Goal: Task Accomplishment & Management: Use online tool/utility

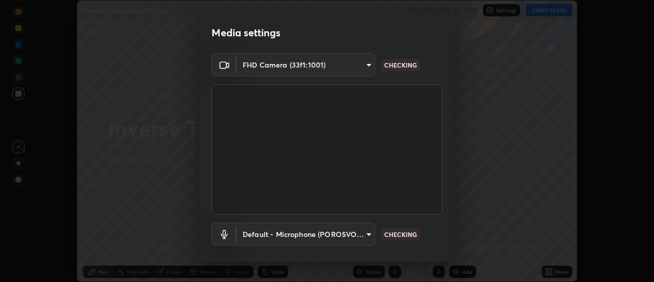
scroll to position [54, 0]
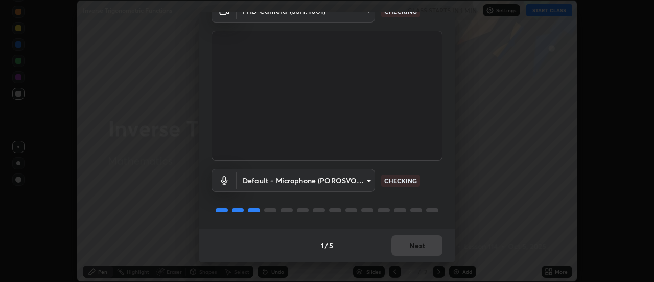
click at [404, 242] on div "1 / 5 Next" at bounding box center [327, 245] width 256 height 33
click at [406, 248] on div "1 / 5 Next" at bounding box center [327, 245] width 256 height 33
click at [410, 248] on div "1 / 5 Next" at bounding box center [327, 245] width 256 height 33
click at [411, 247] on div "1 / 5 Next" at bounding box center [327, 245] width 256 height 33
click at [411, 246] on div "1 / 5 Next" at bounding box center [327, 245] width 256 height 33
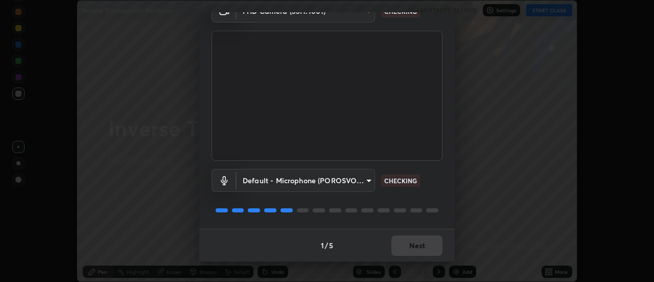
click at [411, 246] on div "1 / 5 Next" at bounding box center [327, 245] width 256 height 33
click at [412, 245] on div "1 / 5 Next" at bounding box center [327, 245] width 256 height 33
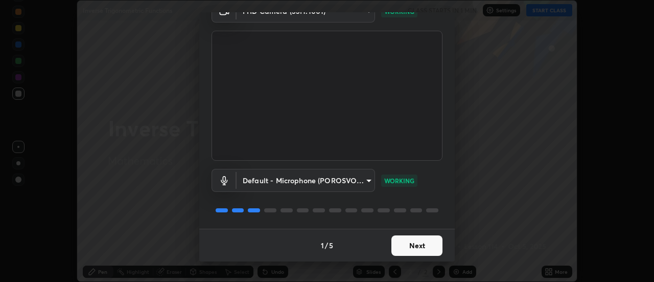
click at [412, 245] on button "Next" at bounding box center [417, 245] width 51 height 20
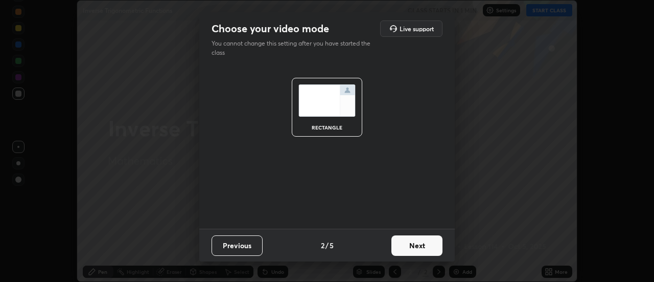
click at [411, 246] on button "Next" at bounding box center [417, 245] width 51 height 20
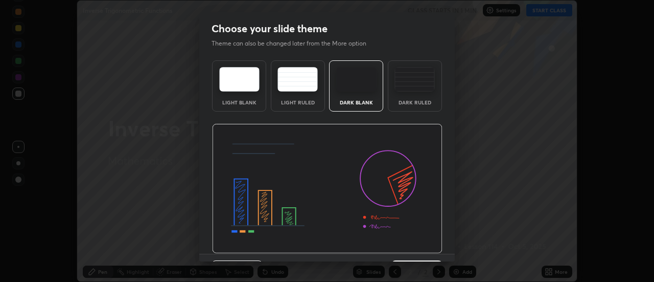
click at [412, 246] on img at bounding box center [327, 189] width 231 height 130
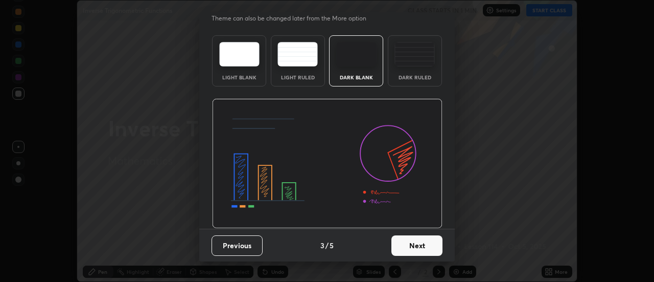
click at [412, 241] on button "Next" at bounding box center [417, 245] width 51 height 20
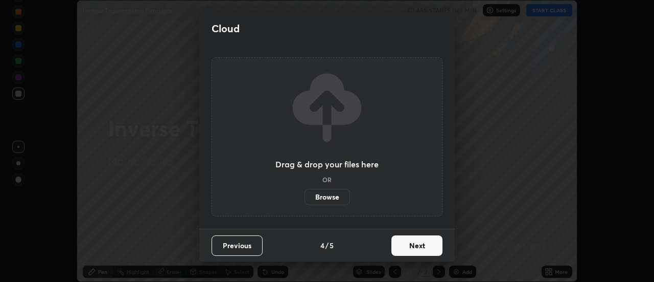
scroll to position [0, 0]
click at [412, 241] on button "Next" at bounding box center [417, 245] width 51 height 20
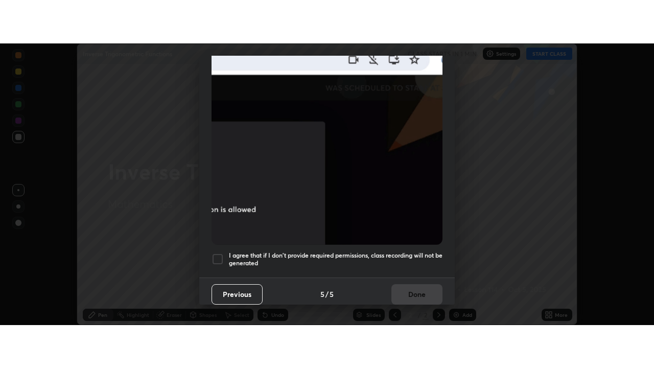
scroll to position [262, 0]
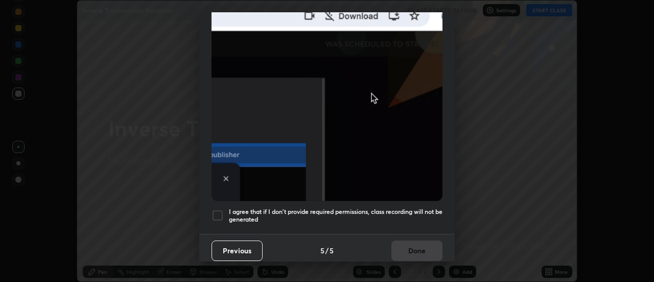
click at [352, 212] on h5 "I agree that if I don't provide required permissions, class recording will not …" at bounding box center [336, 216] width 214 height 16
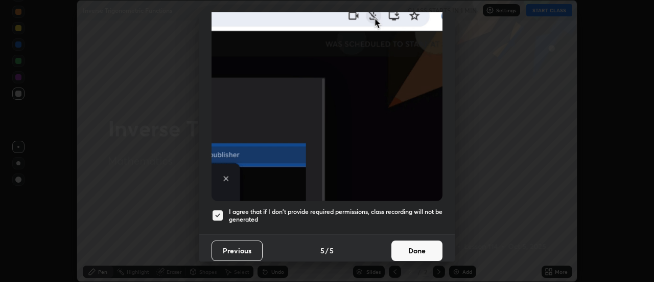
click at [408, 247] on button "Done" at bounding box center [417, 250] width 51 height 20
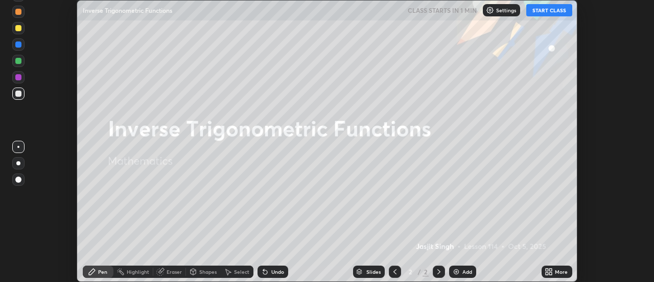
click at [544, 15] on button "START CLASS" at bounding box center [550, 10] width 46 height 12
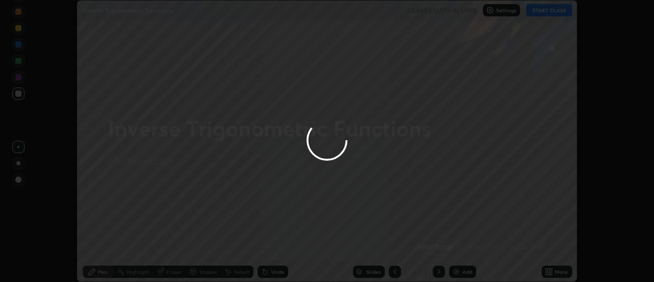
click at [556, 271] on div at bounding box center [327, 141] width 654 height 282
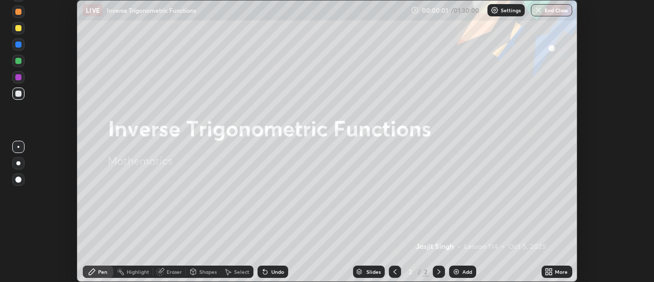
click at [556, 271] on div "More" at bounding box center [561, 271] width 13 height 5
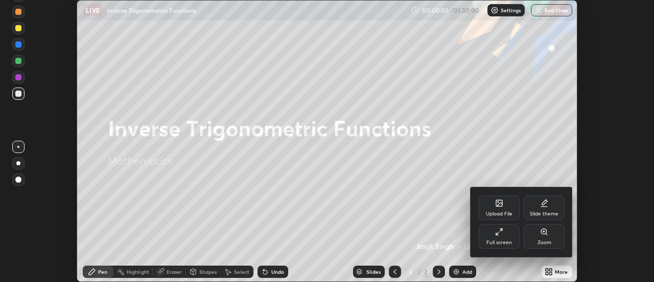
click at [498, 235] on icon at bounding box center [499, 231] width 8 height 8
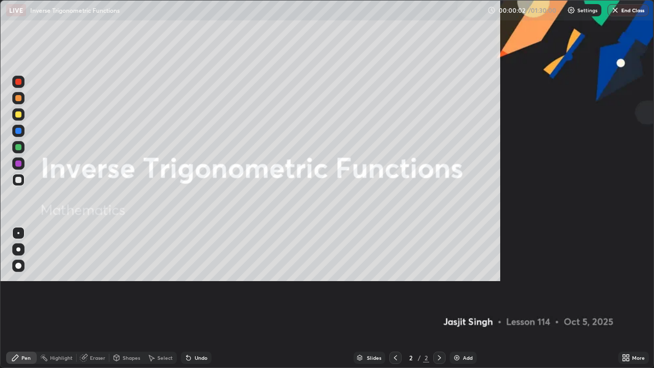
scroll to position [368, 654]
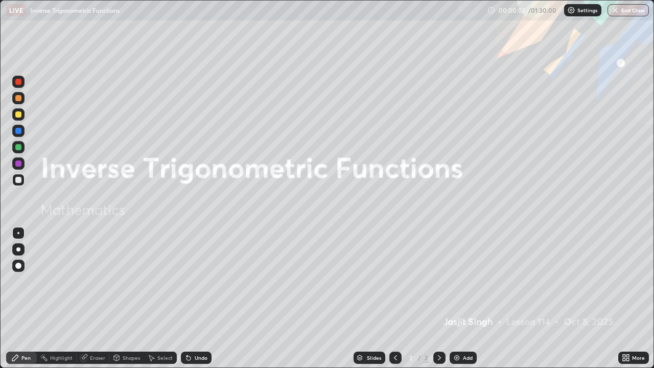
click at [460, 281] on img at bounding box center [457, 358] width 8 height 8
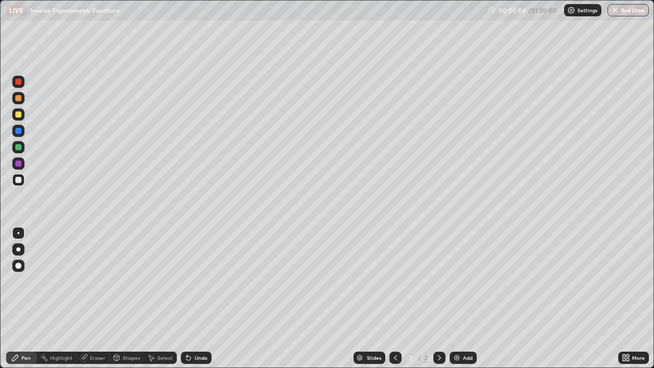
click at [18, 162] on div at bounding box center [18, 164] width 6 height 6
click at [18, 249] on div at bounding box center [18, 249] width 4 height 4
click at [19, 115] on div at bounding box center [18, 114] width 6 height 6
click at [21, 148] on div at bounding box center [18, 147] width 6 height 6
click at [19, 180] on div at bounding box center [18, 180] width 6 height 6
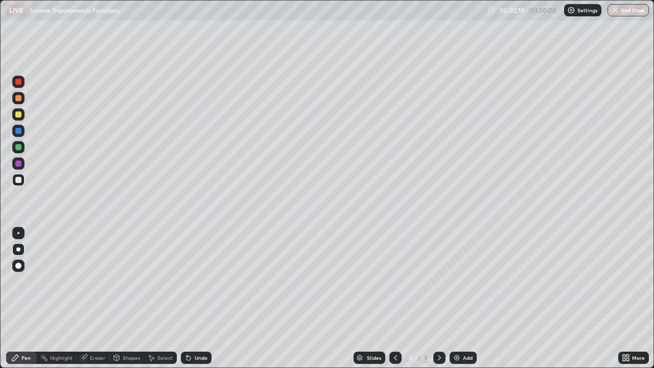
click at [18, 130] on div at bounding box center [18, 131] width 6 height 6
click at [18, 99] on div at bounding box center [18, 98] width 6 height 6
click at [458, 281] on img at bounding box center [457, 358] width 8 height 8
click at [20, 148] on div at bounding box center [18, 147] width 6 height 6
click at [19, 164] on div at bounding box center [18, 164] width 6 height 6
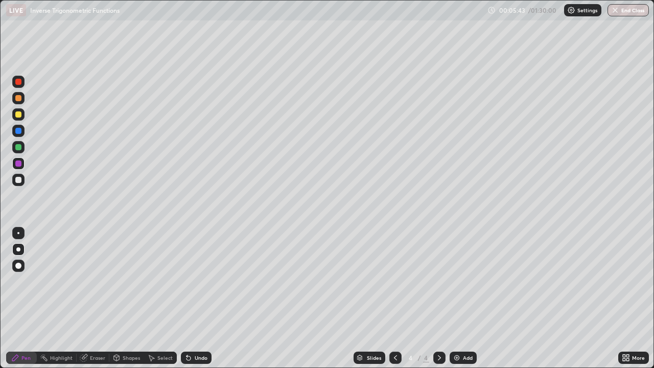
click at [20, 133] on div at bounding box center [18, 131] width 6 height 6
click at [198, 281] on div "Undo" at bounding box center [201, 357] width 13 height 5
click at [395, 281] on icon at bounding box center [396, 358] width 8 height 8
click at [437, 281] on icon at bounding box center [440, 358] width 8 height 8
click at [394, 281] on icon at bounding box center [395, 357] width 3 height 5
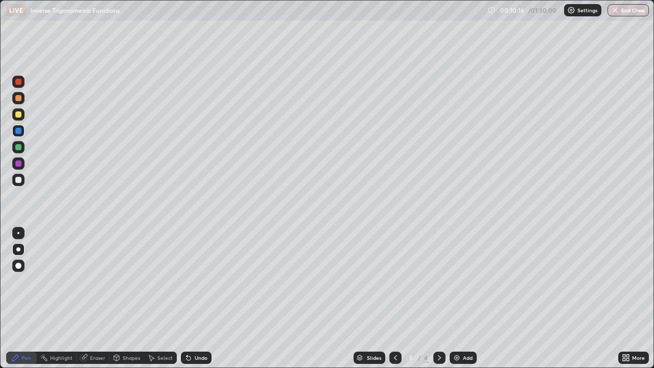
click at [18, 148] on div at bounding box center [18, 147] width 6 height 6
click at [18, 109] on div at bounding box center [18, 114] width 12 height 12
click at [196, 281] on div "Undo" at bounding box center [201, 357] width 13 height 5
click at [197, 281] on div "Undo" at bounding box center [196, 358] width 31 height 12
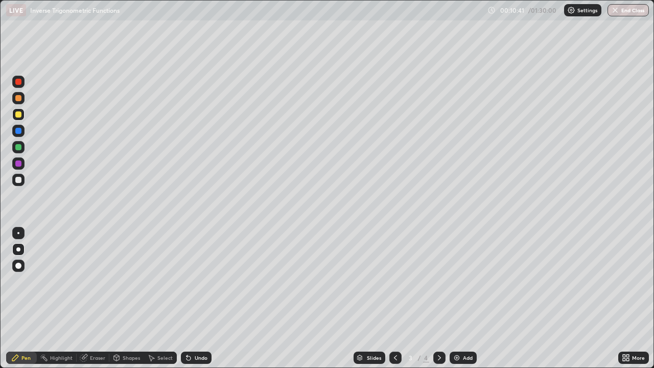
click at [201, 281] on div "Undo" at bounding box center [201, 357] width 13 height 5
click at [204, 281] on div "Undo" at bounding box center [201, 357] width 13 height 5
click at [438, 281] on icon at bounding box center [440, 358] width 8 height 8
click at [197, 281] on div "Undo" at bounding box center [201, 357] width 13 height 5
click at [18, 148] on div at bounding box center [18, 147] width 6 height 6
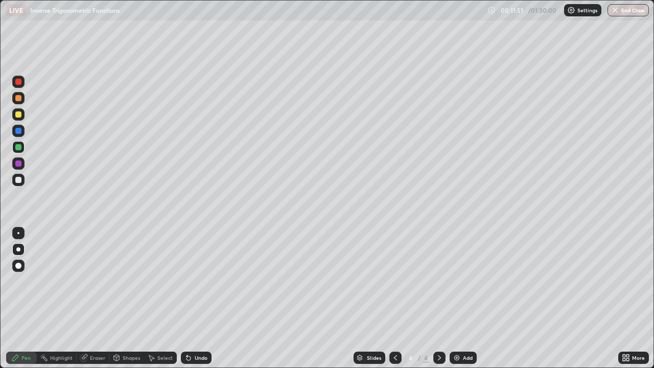
click at [201, 281] on div "Undo" at bounding box center [201, 357] width 13 height 5
click at [203, 281] on div "Undo" at bounding box center [201, 357] width 13 height 5
click at [393, 281] on icon at bounding box center [396, 358] width 8 height 8
click at [438, 281] on icon at bounding box center [440, 358] width 8 height 8
click at [19, 165] on div at bounding box center [18, 164] width 6 height 6
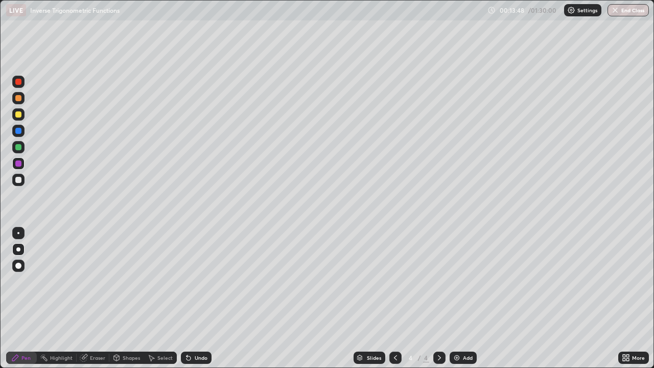
click at [195, 281] on div "Undo" at bounding box center [201, 357] width 13 height 5
click at [191, 281] on div "Undo" at bounding box center [196, 358] width 31 height 12
click at [195, 281] on div "Undo" at bounding box center [201, 357] width 13 height 5
click at [187, 281] on icon at bounding box center [187, 355] width 1 height 1
click at [187, 281] on icon at bounding box center [189, 358] width 8 height 8
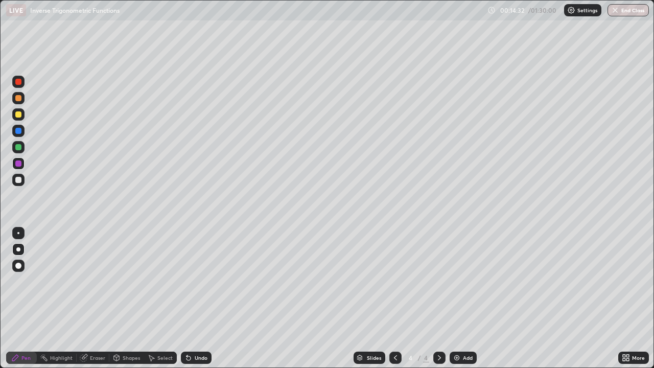
click at [201, 281] on div "Undo" at bounding box center [201, 357] width 13 height 5
click at [200, 281] on div "Undo" at bounding box center [201, 357] width 13 height 5
click at [19, 147] on div at bounding box center [18, 147] width 6 height 6
click at [21, 116] on div at bounding box center [18, 114] width 6 height 6
click at [202, 281] on div "Undo" at bounding box center [201, 357] width 13 height 5
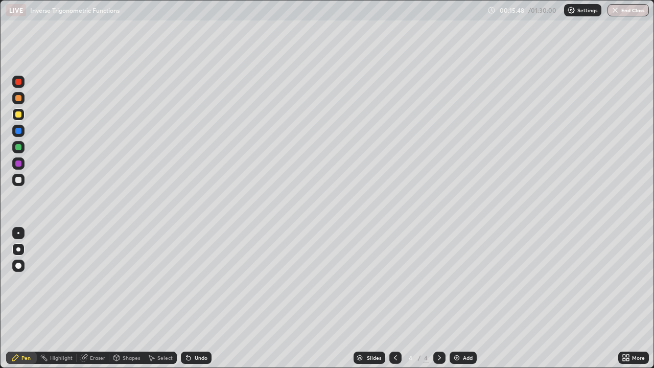
click at [203, 281] on div "Undo" at bounding box center [201, 357] width 13 height 5
click at [19, 131] on div at bounding box center [18, 131] width 6 height 6
click at [462, 281] on div "Add" at bounding box center [463, 358] width 27 height 12
click at [20, 148] on div at bounding box center [18, 147] width 6 height 6
click at [19, 180] on div at bounding box center [18, 180] width 6 height 6
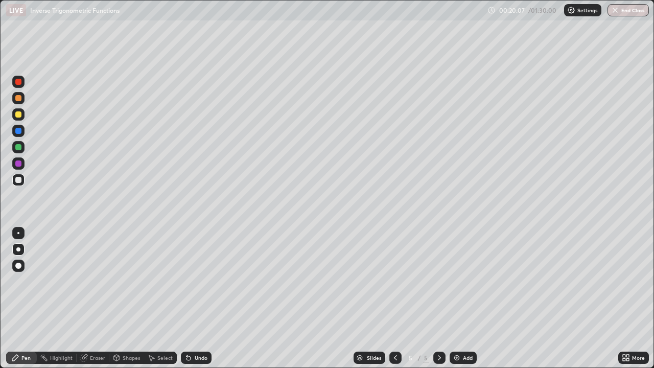
click at [19, 168] on div at bounding box center [18, 163] width 12 height 12
click at [18, 97] on div at bounding box center [18, 98] width 6 height 6
click at [20, 166] on div at bounding box center [18, 164] width 6 height 6
click at [18, 98] on div at bounding box center [18, 98] width 6 height 6
click at [196, 281] on div "Undo" at bounding box center [201, 357] width 13 height 5
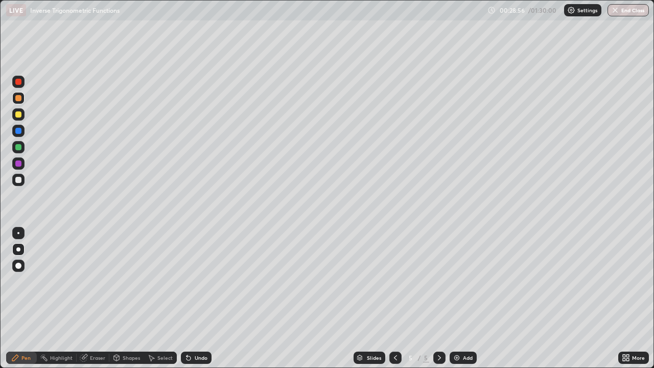
click at [463, 281] on div "Add" at bounding box center [468, 357] width 10 height 5
click at [18, 116] on div at bounding box center [18, 114] width 6 height 6
click at [19, 145] on div at bounding box center [18, 147] width 6 height 6
click at [18, 164] on div at bounding box center [18, 164] width 6 height 6
click at [201, 281] on div "Undo" at bounding box center [201, 357] width 13 height 5
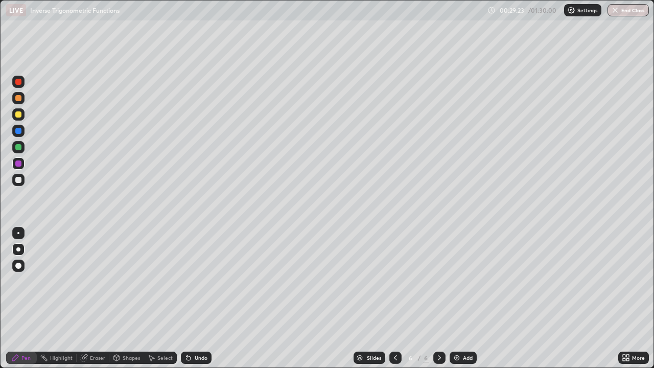
click at [17, 180] on div at bounding box center [18, 180] width 6 height 6
click at [203, 281] on div "Undo" at bounding box center [196, 358] width 31 height 12
click at [204, 281] on div "Undo" at bounding box center [201, 357] width 13 height 5
click at [206, 281] on div "Undo" at bounding box center [196, 358] width 31 height 12
click at [19, 116] on div at bounding box center [18, 114] width 6 height 6
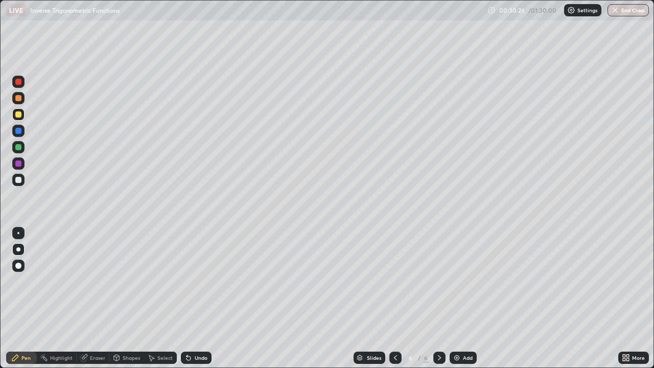
click at [18, 99] on div at bounding box center [18, 98] width 6 height 6
click at [195, 281] on div "Undo" at bounding box center [201, 357] width 13 height 5
click at [197, 281] on div "Undo" at bounding box center [201, 357] width 13 height 5
click at [198, 281] on div "Undo" at bounding box center [201, 357] width 13 height 5
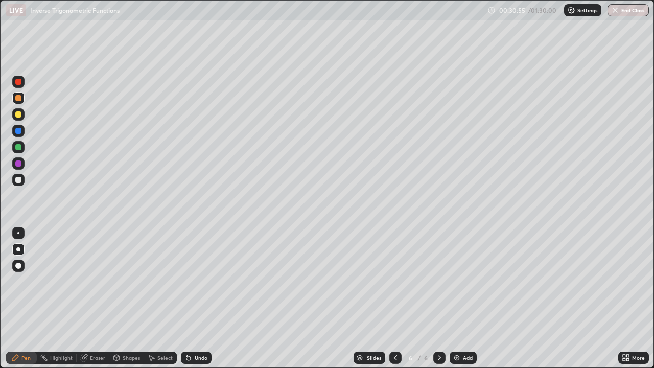
click at [198, 281] on div "Undo" at bounding box center [201, 357] width 13 height 5
click at [197, 281] on div "Undo" at bounding box center [201, 357] width 13 height 5
click at [198, 281] on div "Undo" at bounding box center [201, 357] width 13 height 5
click at [18, 166] on div at bounding box center [18, 164] width 6 height 6
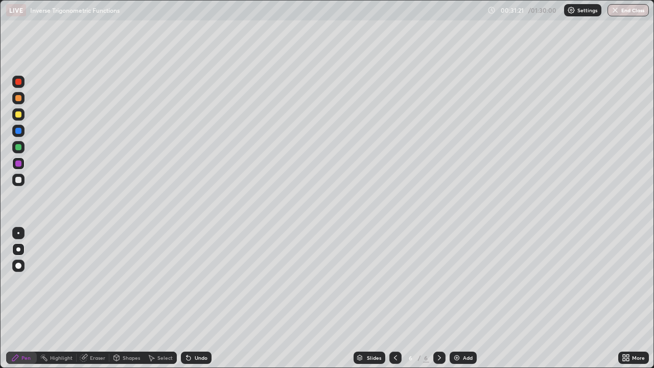
click at [201, 281] on div "Undo" at bounding box center [201, 357] width 13 height 5
click at [19, 178] on div at bounding box center [18, 180] width 6 height 6
click at [92, 281] on div "Eraser" at bounding box center [97, 357] width 15 height 5
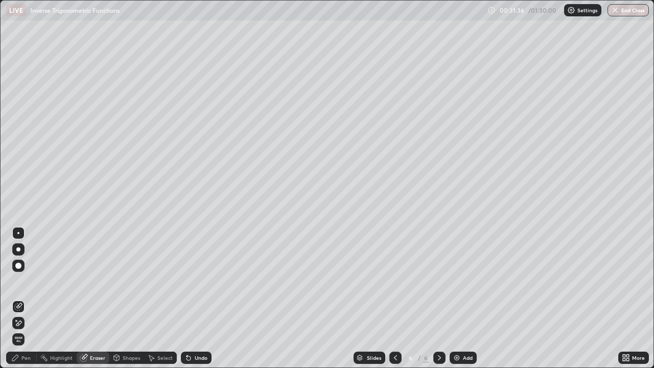
click at [21, 281] on div "Pen" at bounding box center [21, 358] width 31 height 12
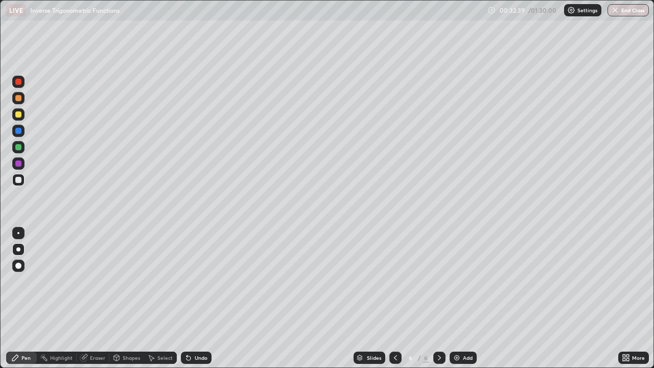
click at [19, 163] on div at bounding box center [18, 164] width 6 height 6
click at [20, 103] on div at bounding box center [18, 98] width 12 height 12
click at [195, 281] on div "Undo" at bounding box center [201, 357] width 13 height 5
click at [196, 281] on div "Undo" at bounding box center [201, 357] width 13 height 5
click at [18, 162] on div at bounding box center [18, 164] width 6 height 6
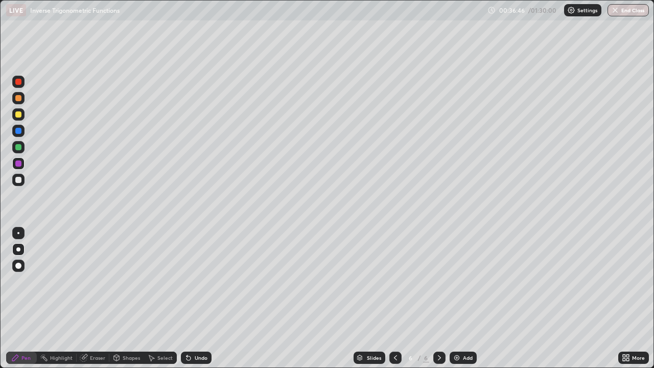
click at [395, 281] on icon at bounding box center [396, 358] width 8 height 8
click at [393, 281] on icon at bounding box center [396, 358] width 8 height 8
click at [436, 281] on icon at bounding box center [440, 358] width 8 height 8
click at [438, 281] on icon at bounding box center [440, 358] width 8 height 8
click at [461, 281] on div "Add" at bounding box center [463, 358] width 27 height 12
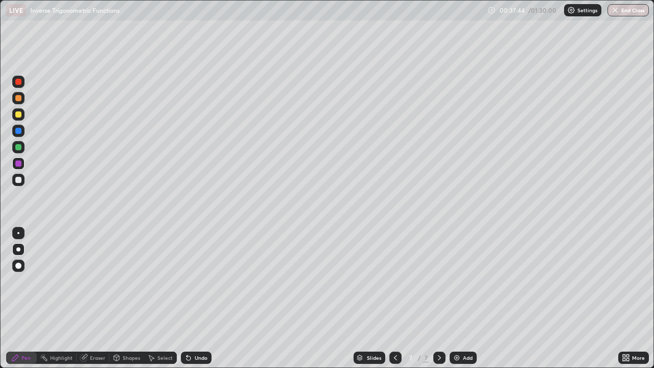
click at [18, 100] on div at bounding box center [18, 98] width 6 height 6
click at [20, 116] on div at bounding box center [18, 114] width 6 height 6
click at [18, 131] on div at bounding box center [18, 131] width 6 height 6
click at [19, 180] on div at bounding box center [18, 180] width 6 height 6
click at [197, 281] on div "Undo" at bounding box center [201, 357] width 13 height 5
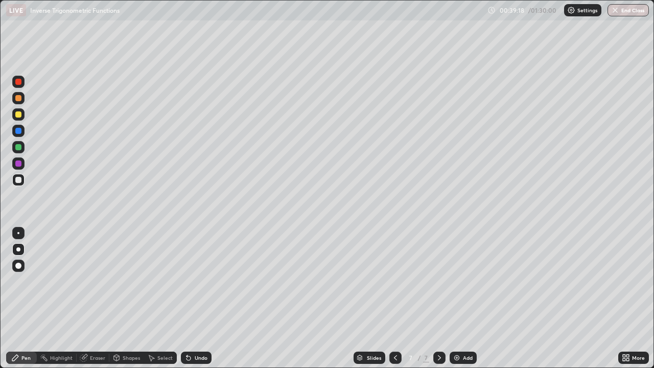
click at [192, 281] on div "Undo" at bounding box center [196, 358] width 31 height 12
click at [204, 281] on div "Undo" at bounding box center [201, 357] width 13 height 5
click at [200, 281] on div "Undo" at bounding box center [201, 357] width 13 height 5
click at [198, 281] on div "Undo" at bounding box center [201, 357] width 13 height 5
click at [196, 281] on div "Undo" at bounding box center [201, 357] width 13 height 5
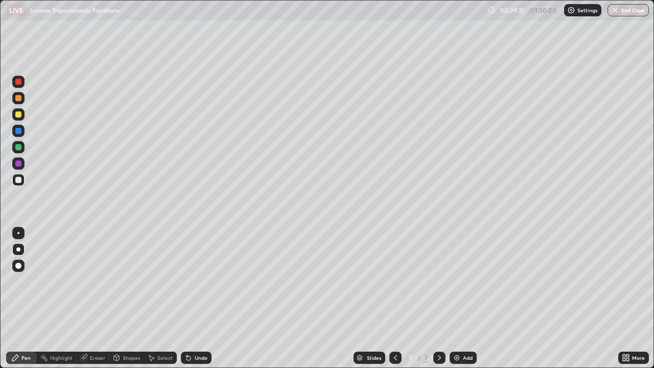
click at [196, 281] on div "Undo" at bounding box center [201, 357] width 13 height 5
click at [195, 281] on div "Undo" at bounding box center [201, 357] width 13 height 5
click at [193, 281] on div "Undo" at bounding box center [196, 358] width 31 height 12
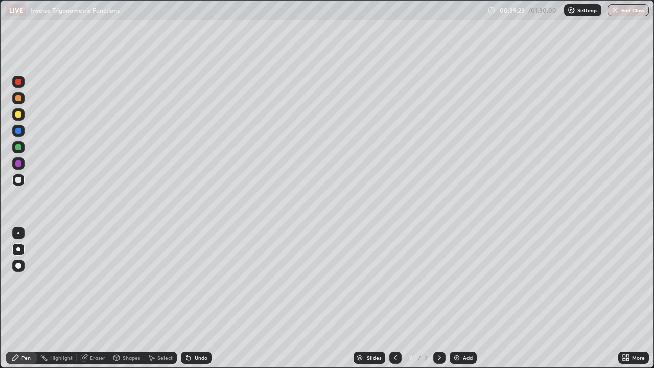
click at [193, 281] on div "Undo" at bounding box center [196, 358] width 31 height 12
click at [194, 281] on div "Undo" at bounding box center [196, 358] width 31 height 12
click at [195, 281] on div "Undo" at bounding box center [201, 357] width 13 height 5
click at [19, 133] on div at bounding box center [18, 131] width 6 height 6
click at [18, 180] on div at bounding box center [18, 180] width 6 height 6
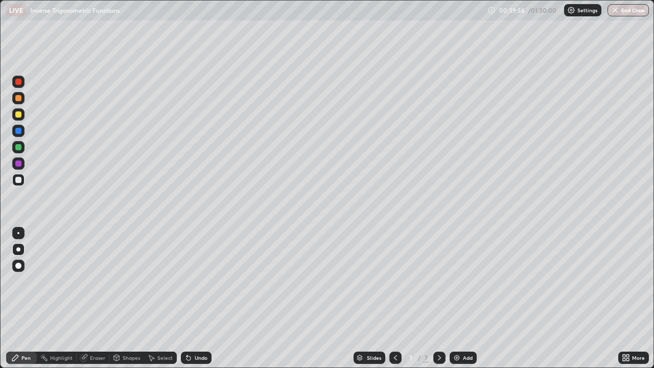
click at [187, 281] on icon at bounding box center [187, 355] width 1 height 1
click at [207, 281] on div "Undo" at bounding box center [196, 358] width 31 height 12
click at [458, 281] on img at bounding box center [457, 358] width 8 height 8
click at [19, 116] on div at bounding box center [18, 114] width 6 height 6
click at [19, 100] on div at bounding box center [18, 98] width 6 height 6
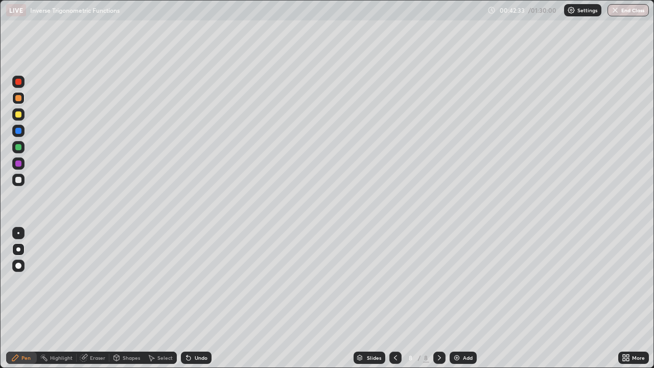
click at [17, 148] on div at bounding box center [18, 147] width 6 height 6
click at [196, 281] on div "Undo" at bounding box center [196, 358] width 31 height 12
click at [195, 281] on div "Undo" at bounding box center [201, 357] width 13 height 5
click at [193, 281] on div "Undo" at bounding box center [196, 358] width 31 height 12
click at [198, 281] on div "Undo" at bounding box center [201, 357] width 13 height 5
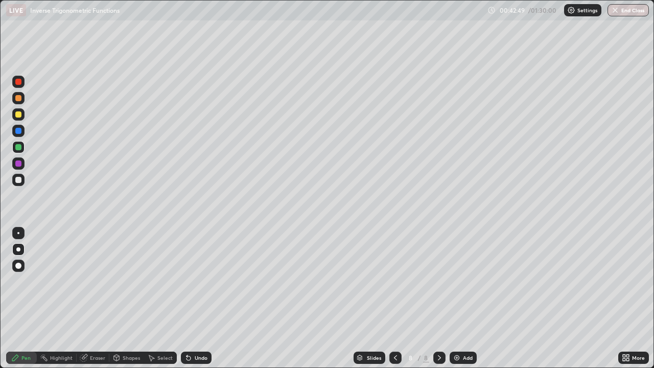
click at [191, 281] on div "Undo" at bounding box center [196, 358] width 31 height 12
click at [20, 100] on div at bounding box center [18, 98] width 6 height 6
click at [22, 147] on div at bounding box center [18, 147] width 12 height 12
click at [18, 181] on div at bounding box center [18, 180] width 6 height 6
click at [195, 281] on div "Undo" at bounding box center [201, 357] width 13 height 5
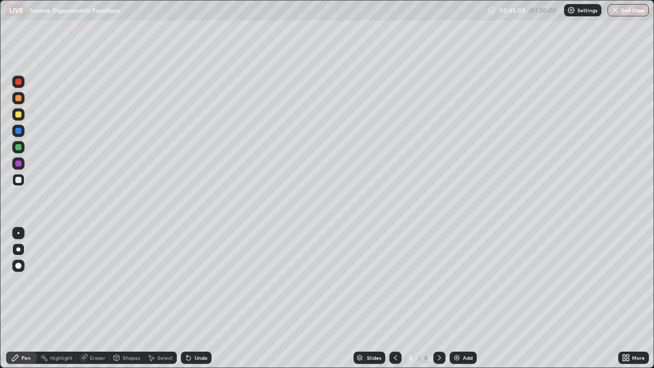
click at [461, 281] on div "Add" at bounding box center [463, 358] width 27 height 12
click at [20, 101] on div at bounding box center [18, 98] width 6 height 6
click at [199, 281] on div "Undo" at bounding box center [201, 357] width 13 height 5
click at [192, 281] on div "Undo" at bounding box center [196, 358] width 31 height 12
click at [19, 146] on div at bounding box center [18, 147] width 6 height 6
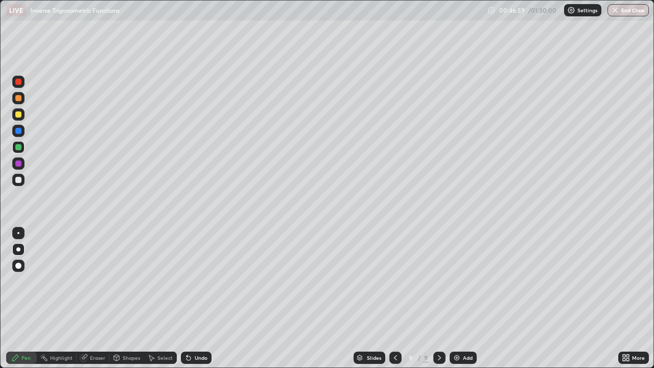
click at [19, 181] on div at bounding box center [18, 180] width 6 height 6
click at [194, 281] on div "Undo" at bounding box center [196, 358] width 31 height 12
click at [196, 281] on div "Undo" at bounding box center [196, 358] width 31 height 12
click at [19, 116] on div at bounding box center [18, 114] width 6 height 6
click at [20, 181] on div at bounding box center [18, 180] width 6 height 6
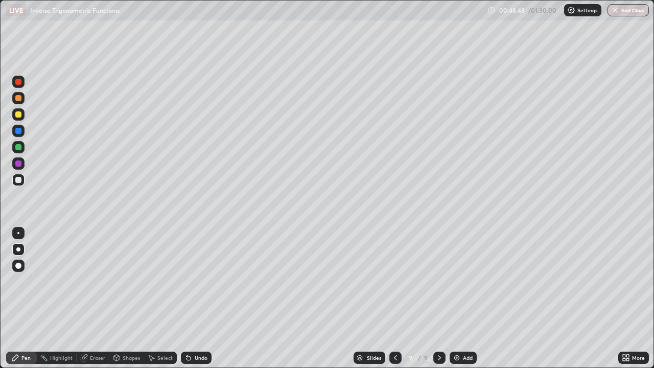
click at [192, 281] on div "Undo" at bounding box center [196, 358] width 31 height 12
click at [191, 281] on div "Undo" at bounding box center [196, 358] width 31 height 12
click at [187, 281] on icon at bounding box center [187, 355] width 1 height 1
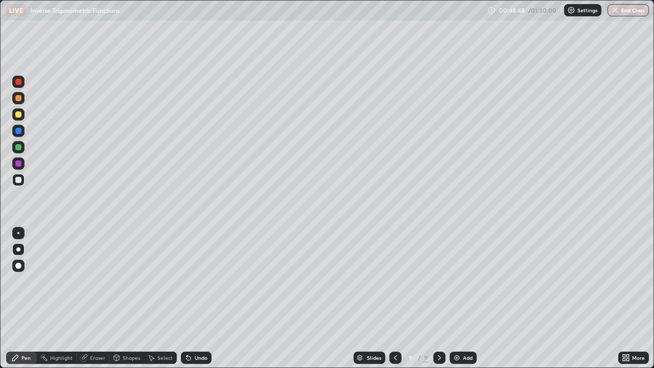
click at [187, 281] on icon at bounding box center [189, 358] width 4 height 4
click at [189, 281] on icon at bounding box center [189, 358] width 4 height 4
click at [195, 281] on div "Undo" at bounding box center [201, 357] width 13 height 5
click at [199, 281] on div "Undo" at bounding box center [196, 358] width 31 height 12
click at [187, 281] on icon at bounding box center [187, 355] width 1 height 1
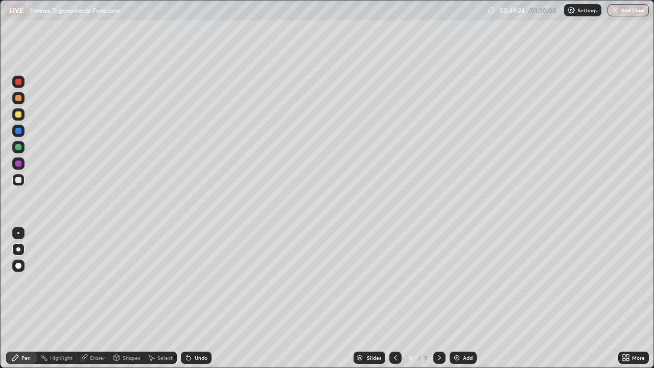
click at [191, 281] on icon at bounding box center [189, 358] width 8 height 8
click at [199, 281] on div "Undo" at bounding box center [196, 358] width 31 height 12
click at [200, 281] on div "Undo" at bounding box center [196, 358] width 31 height 12
click at [198, 281] on div "Undo" at bounding box center [196, 358] width 31 height 12
click at [196, 281] on div "Undo" at bounding box center [201, 357] width 13 height 5
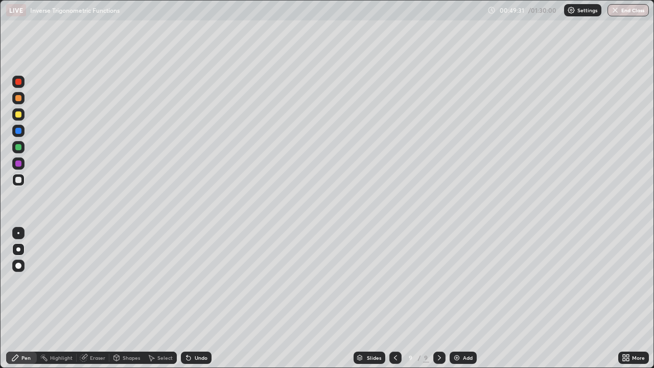
click at [196, 281] on div "Undo" at bounding box center [201, 357] width 13 height 5
click at [17, 163] on div at bounding box center [18, 164] width 6 height 6
click at [203, 281] on div "Undo" at bounding box center [201, 357] width 13 height 5
click at [201, 281] on div "Undo" at bounding box center [201, 357] width 13 height 5
click at [203, 281] on div "Undo" at bounding box center [201, 357] width 13 height 5
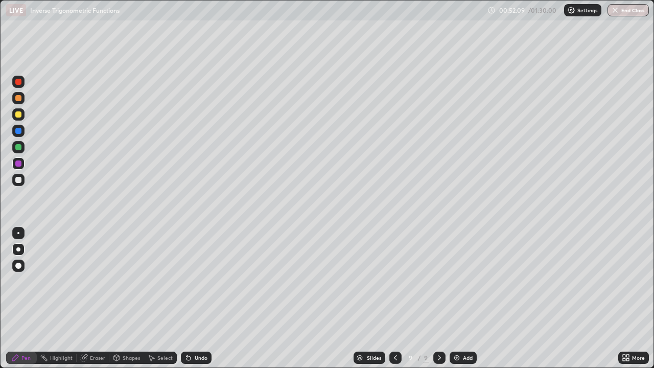
click at [201, 281] on div "Undo" at bounding box center [201, 357] width 13 height 5
click at [460, 281] on div "Add" at bounding box center [463, 358] width 27 height 12
click at [19, 117] on div at bounding box center [18, 114] width 6 height 6
click at [189, 281] on icon at bounding box center [189, 358] width 4 height 4
click at [192, 281] on div "Undo" at bounding box center [196, 358] width 31 height 12
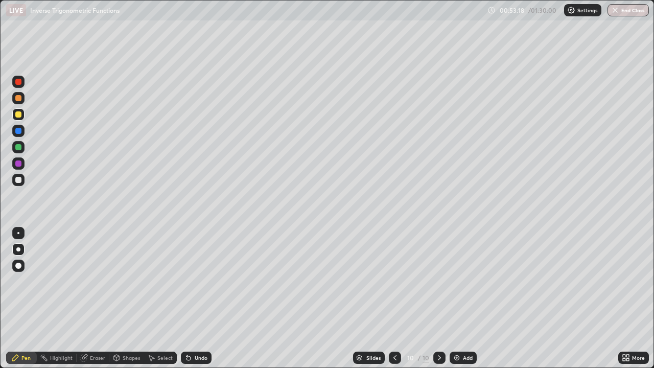
click at [192, 281] on div "Undo" at bounding box center [196, 358] width 31 height 12
click at [191, 281] on icon at bounding box center [189, 358] width 8 height 8
click at [187, 281] on icon at bounding box center [189, 358] width 4 height 4
click at [187, 281] on icon at bounding box center [187, 355] width 1 height 1
click at [190, 281] on div "Undo" at bounding box center [196, 358] width 31 height 12
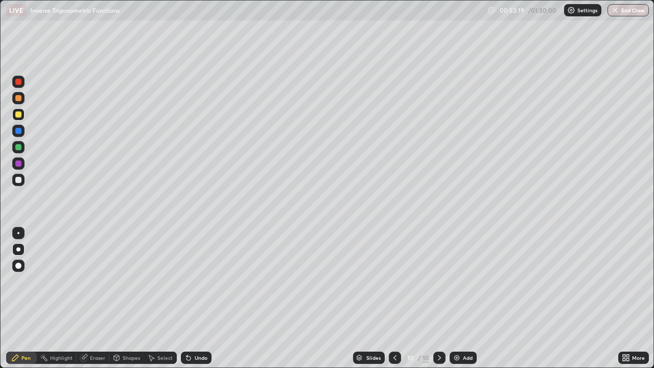
click at [190, 281] on div "Undo" at bounding box center [196, 358] width 31 height 12
click at [187, 281] on icon at bounding box center [187, 355] width 1 height 1
click at [185, 281] on div "Undo" at bounding box center [196, 358] width 31 height 12
click at [185, 281] on icon at bounding box center [189, 358] width 8 height 8
click at [19, 164] on div at bounding box center [18, 164] width 6 height 6
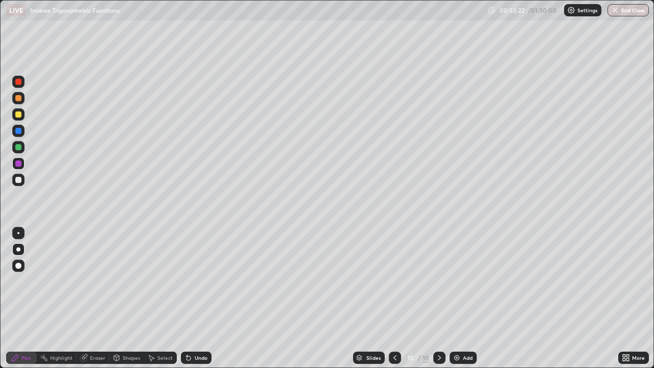
click at [16, 133] on div at bounding box center [18, 131] width 6 height 6
click at [194, 281] on div "Undo" at bounding box center [196, 358] width 31 height 12
click at [18, 180] on div at bounding box center [18, 180] width 6 height 6
click at [198, 281] on div "Undo" at bounding box center [201, 357] width 13 height 5
click at [21, 115] on div at bounding box center [18, 114] width 6 height 6
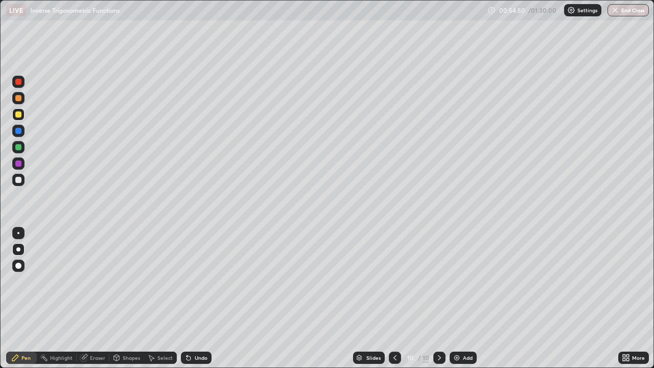
click at [197, 281] on div "Undo" at bounding box center [201, 357] width 13 height 5
click at [18, 147] on div at bounding box center [18, 147] width 6 height 6
click at [97, 281] on div "Eraser" at bounding box center [97, 357] width 15 height 5
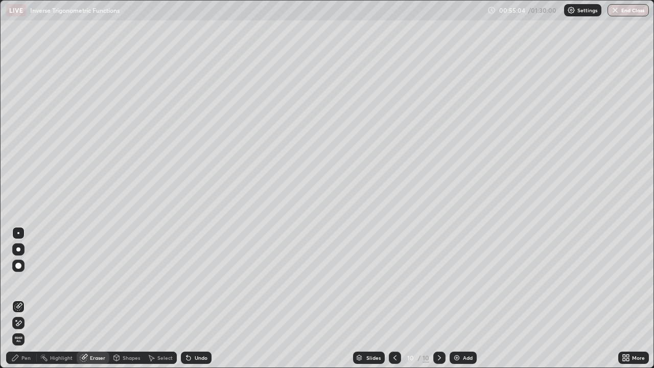
click at [21, 281] on div "Pen" at bounding box center [25, 357] width 9 height 5
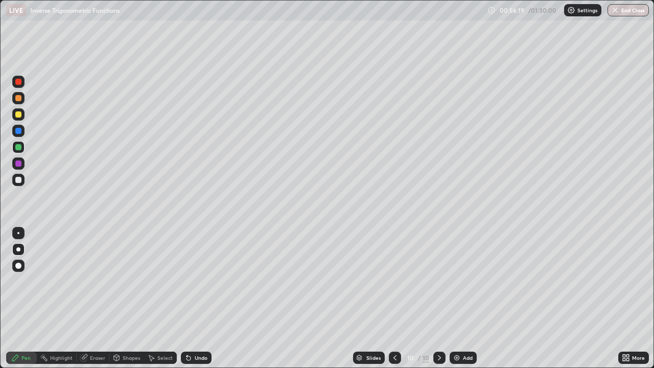
click at [195, 281] on div "Undo" at bounding box center [201, 357] width 13 height 5
click at [189, 281] on icon at bounding box center [189, 358] width 8 height 8
click at [116, 281] on icon at bounding box center [117, 357] width 6 height 2
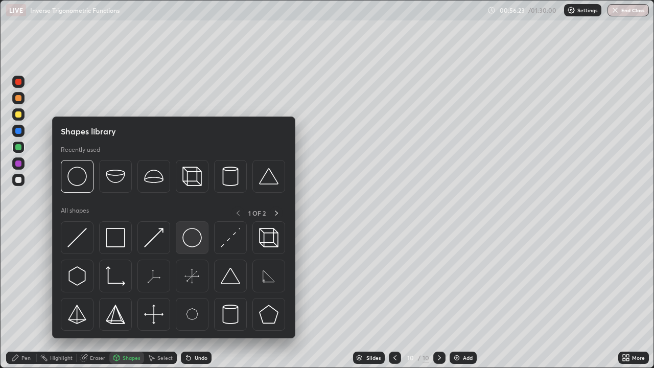
click at [186, 247] on img at bounding box center [192, 237] width 19 height 19
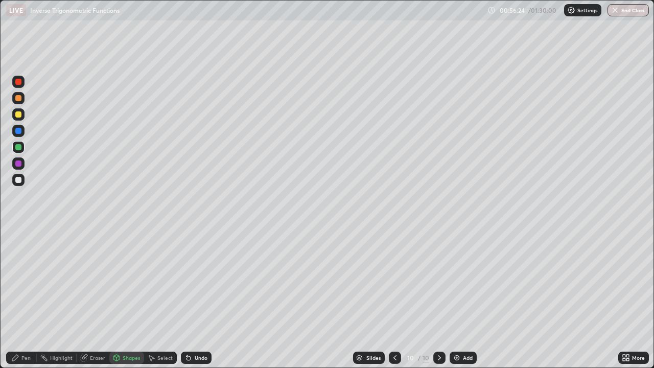
click at [26, 281] on div "Pen" at bounding box center [25, 357] width 9 height 5
click at [195, 281] on div "Undo" at bounding box center [201, 357] width 13 height 5
click at [191, 281] on div "Undo" at bounding box center [196, 358] width 31 height 12
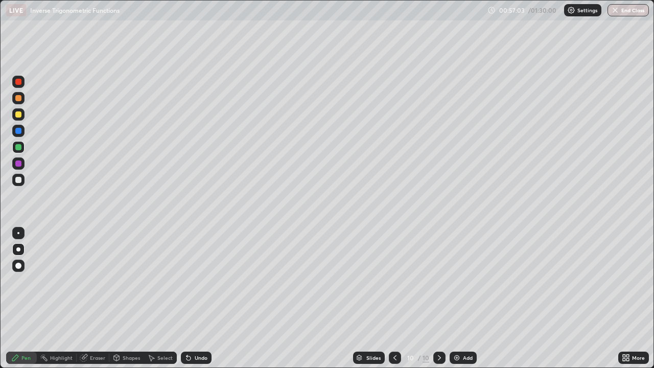
click at [192, 281] on div "Undo" at bounding box center [196, 358] width 31 height 12
click at [458, 281] on img at bounding box center [457, 358] width 8 height 8
click at [18, 130] on div at bounding box center [18, 131] width 6 height 6
click at [18, 116] on div at bounding box center [18, 114] width 6 height 6
click at [20, 101] on div at bounding box center [18, 98] width 12 height 12
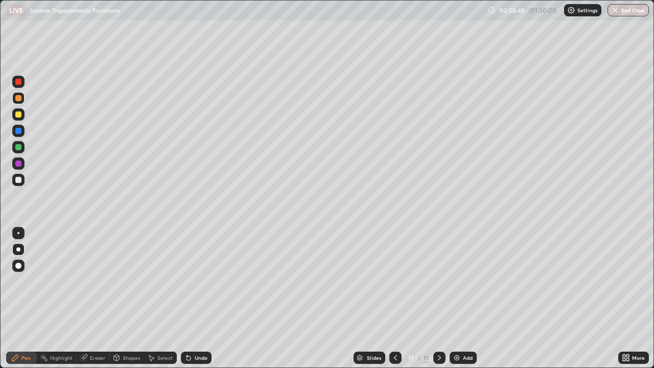
click at [185, 281] on div "Undo" at bounding box center [196, 358] width 31 height 12
click at [190, 281] on div "Undo" at bounding box center [196, 358] width 31 height 12
click at [198, 281] on div "Undo" at bounding box center [196, 358] width 31 height 12
click at [18, 147] on div at bounding box center [18, 147] width 6 height 6
click at [21, 131] on div at bounding box center [18, 131] width 6 height 6
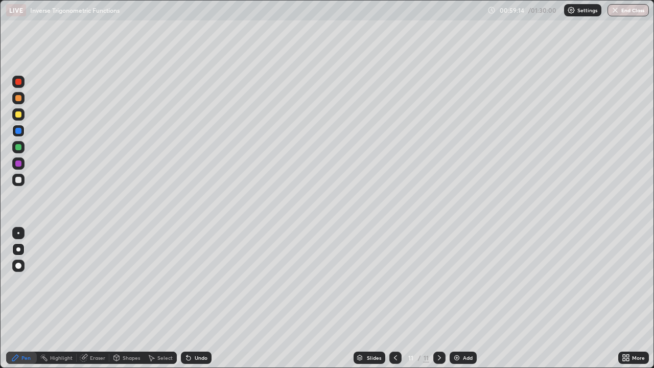
click at [19, 99] on div at bounding box center [18, 98] width 6 height 6
click at [201, 281] on div "Undo" at bounding box center [201, 357] width 13 height 5
click at [19, 150] on div at bounding box center [18, 147] width 6 height 6
click at [201, 281] on div "Undo" at bounding box center [201, 357] width 13 height 5
click at [18, 131] on div at bounding box center [18, 131] width 6 height 6
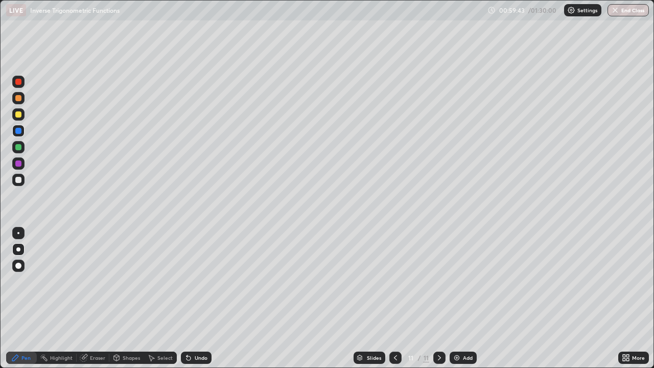
click at [22, 99] on div at bounding box center [18, 98] width 12 height 12
click at [18, 145] on div at bounding box center [18, 147] width 6 height 6
click at [200, 281] on div "Undo" at bounding box center [201, 357] width 13 height 5
click at [203, 281] on div "Undo" at bounding box center [201, 357] width 13 height 5
click at [208, 281] on div "Undo" at bounding box center [196, 358] width 31 height 12
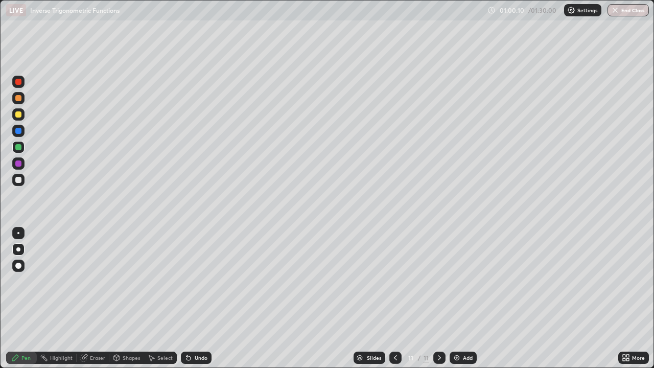
click at [200, 281] on div "Undo" at bounding box center [201, 357] width 13 height 5
click at [18, 131] on div at bounding box center [18, 131] width 6 height 6
click at [19, 164] on div at bounding box center [18, 164] width 6 height 6
click at [18, 146] on div at bounding box center [18, 147] width 6 height 6
click at [19, 100] on div at bounding box center [18, 98] width 6 height 6
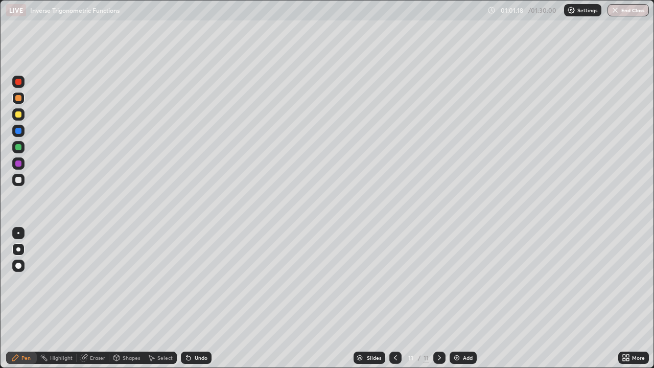
click at [17, 152] on div at bounding box center [18, 147] width 12 height 12
click at [197, 281] on div "Undo" at bounding box center [201, 357] width 13 height 5
click at [200, 281] on div "Undo" at bounding box center [201, 357] width 13 height 5
click at [19, 98] on div at bounding box center [18, 98] width 6 height 6
click at [19, 146] on div at bounding box center [18, 147] width 6 height 6
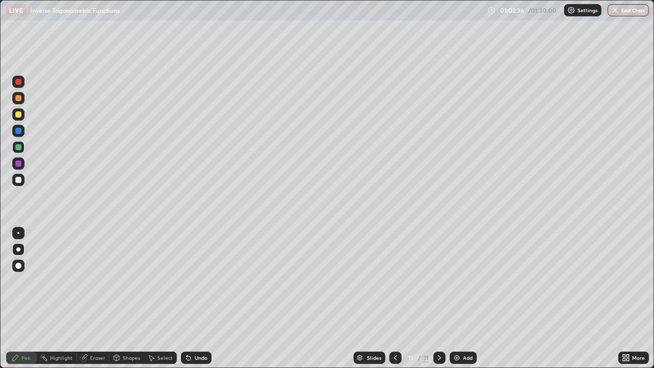
click at [206, 281] on div "Undo" at bounding box center [196, 358] width 31 height 12
click at [461, 281] on div "Add" at bounding box center [463, 358] width 27 height 12
click at [395, 281] on icon at bounding box center [396, 358] width 8 height 8
click at [439, 281] on icon at bounding box center [440, 358] width 8 height 8
click at [20, 100] on div at bounding box center [18, 98] width 6 height 6
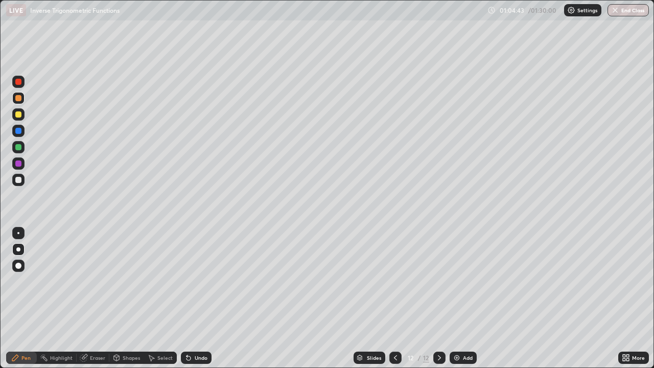
click at [192, 281] on div "Undo" at bounding box center [196, 358] width 31 height 12
click at [20, 148] on div at bounding box center [18, 147] width 6 height 6
click at [203, 281] on div "Undo" at bounding box center [201, 357] width 13 height 5
click at [203, 281] on div "Undo" at bounding box center [196, 358] width 31 height 12
click at [203, 281] on div "Undo" at bounding box center [201, 357] width 13 height 5
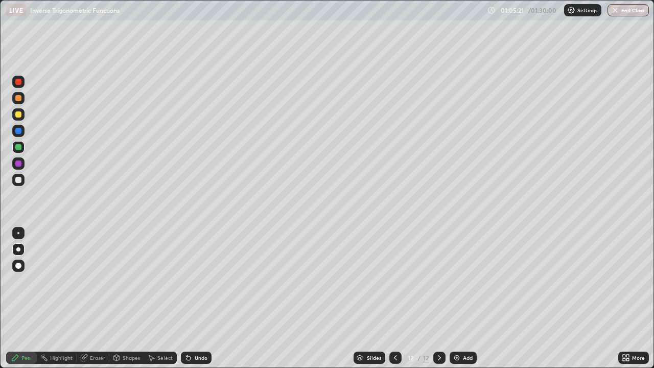
click at [191, 281] on div "Undo" at bounding box center [196, 358] width 31 height 12
click at [19, 100] on div at bounding box center [18, 98] width 6 height 6
click at [20, 120] on div at bounding box center [18, 114] width 12 height 12
click at [203, 281] on div "Undo" at bounding box center [196, 358] width 31 height 12
click at [197, 281] on div "Undo" at bounding box center [196, 358] width 31 height 12
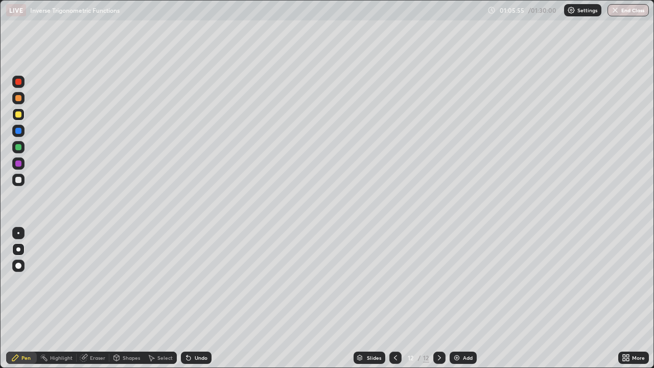
click at [195, 281] on div "Undo" at bounding box center [196, 358] width 31 height 12
click at [197, 281] on div "Undo" at bounding box center [201, 357] width 13 height 5
click at [19, 178] on div at bounding box center [18, 180] width 6 height 6
click at [201, 281] on div "Undo" at bounding box center [196, 358] width 31 height 12
click at [198, 281] on div "Undo" at bounding box center [201, 357] width 13 height 5
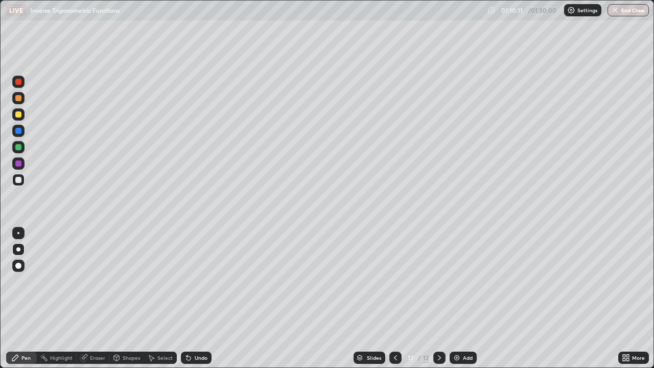
click at [195, 281] on div "Undo" at bounding box center [201, 357] width 13 height 5
click at [199, 281] on div "Undo" at bounding box center [201, 357] width 13 height 5
click at [191, 281] on icon at bounding box center [189, 358] width 8 height 8
click at [194, 281] on div "Undo" at bounding box center [196, 358] width 31 height 12
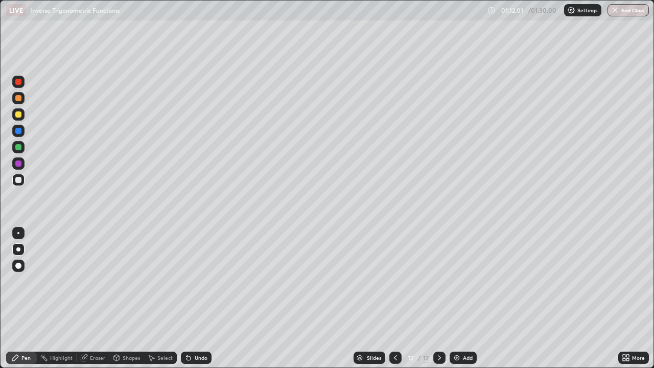
click at [465, 281] on div "Add" at bounding box center [468, 357] width 10 height 5
click at [200, 281] on div "Undo" at bounding box center [201, 357] width 13 height 5
click at [19, 132] on div at bounding box center [18, 131] width 6 height 6
click at [193, 281] on div "Undo" at bounding box center [196, 358] width 31 height 12
click at [395, 281] on icon at bounding box center [396, 358] width 8 height 8
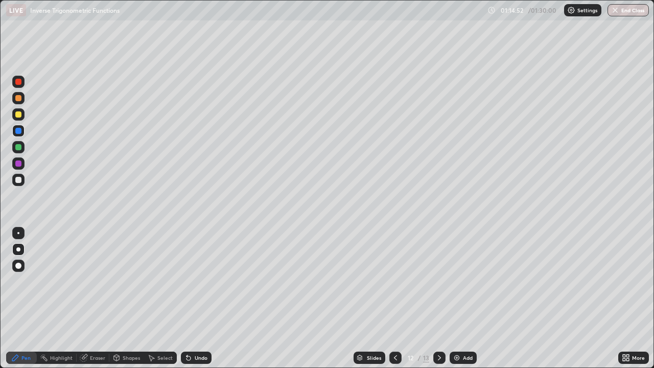
click at [439, 281] on icon at bounding box center [440, 358] width 8 height 8
click at [392, 281] on icon at bounding box center [396, 358] width 8 height 8
click at [439, 281] on icon at bounding box center [440, 358] width 8 height 8
click at [202, 281] on div "Undo" at bounding box center [201, 357] width 13 height 5
click at [203, 281] on div "Undo" at bounding box center [201, 357] width 13 height 5
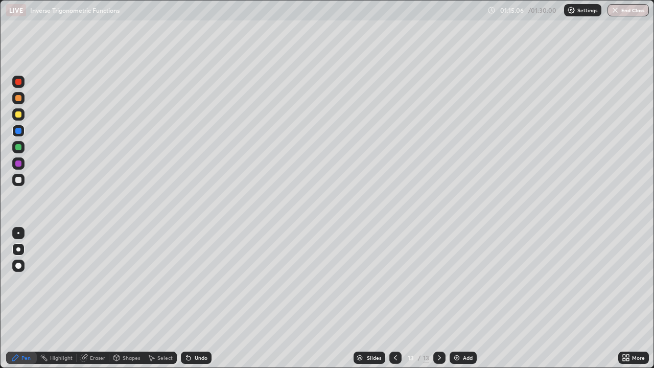
click at [395, 281] on icon at bounding box center [395, 357] width 3 height 5
click at [437, 281] on icon at bounding box center [440, 358] width 8 height 8
click at [394, 281] on icon at bounding box center [395, 357] width 3 height 5
click at [439, 281] on icon at bounding box center [440, 358] width 8 height 8
click at [394, 281] on icon at bounding box center [396, 358] width 8 height 8
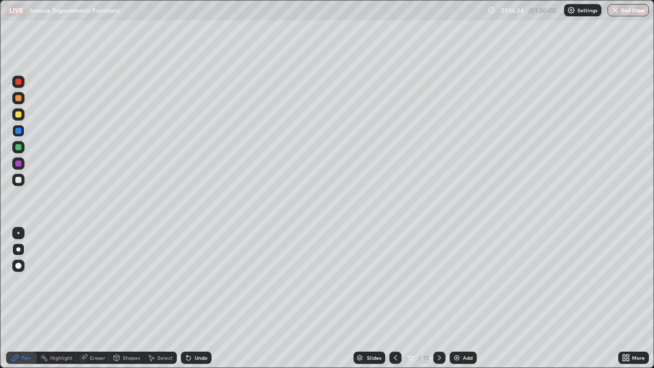
click at [438, 281] on icon at bounding box center [439, 357] width 3 height 5
click at [19, 165] on div at bounding box center [18, 164] width 6 height 6
click at [193, 281] on div "Undo" at bounding box center [196, 358] width 31 height 12
click at [19, 131] on div at bounding box center [18, 131] width 6 height 6
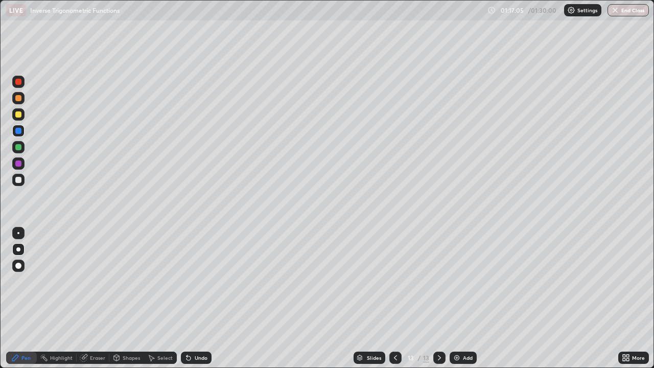
click at [20, 99] on div at bounding box center [18, 98] width 6 height 6
click at [18, 165] on div at bounding box center [18, 164] width 6 height 6
click at [174, 281] on div "Select" at bounding box center [160, 358] width 33 height 12
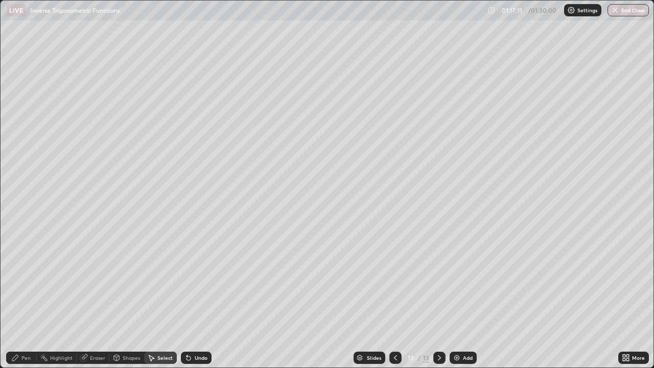
click at [188, 281] on icon at bounding box center [189, 358] width 8 height 8
click at [28, 281] on div "Pen" at bounding box center [25, 357] width 9 height 5
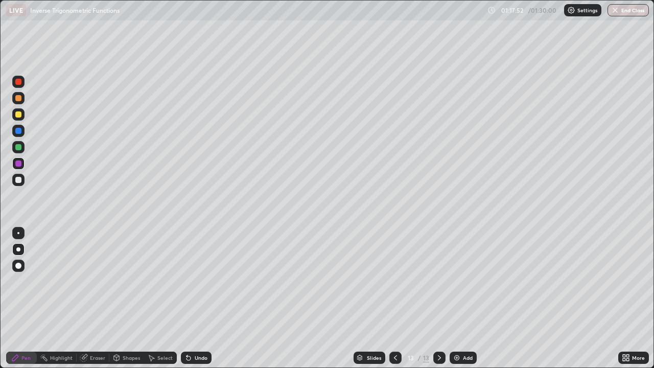
click at [395, 281] on icon at bounding box center [396, 358] width 8 height 8
click at [197, 281] on div "Undo" at bounding box center [201, 357] width 13 height 5
click at [199, 281] on div "Undo" at bounding box center [201, 357] width 13 height 5
click at [198, 281] on div "Undo" at bounding box center [196, 358] width 31 height 12
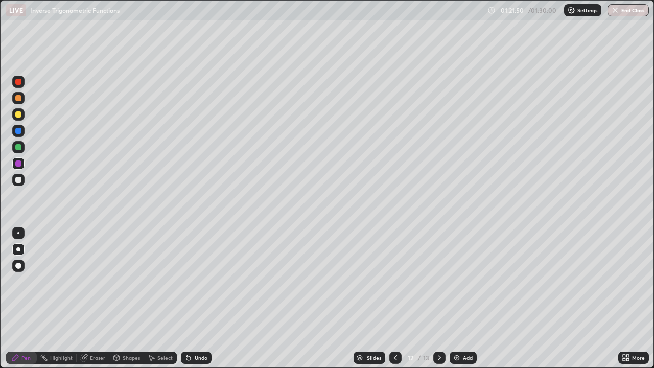
click at [204, 281] on div "Undo" at bounding box center [201, 357] width 13 height 5
click at [204, 281] on div "Undo" at bounding box center [196, 358] width 31 height 12
click at [460, 281] on img at bounding box center [457, 358] width 8 height 8
click at [394, 281] on icon at bounding box center [395, 357] width 3 height 5
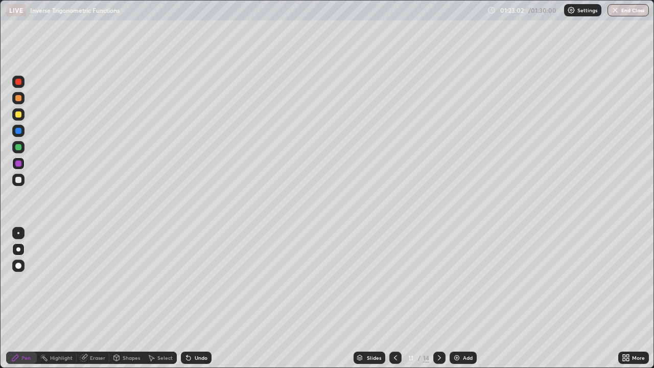
click at [394, 281] on icon at bounding box center [395, 357] width 3 height 5
click at [395, 281] on icon at bounding box center [395, 357] width 3 height 5
click at [395, 281] on icon at bounding box center [396, 358] width 8 height 8
click at [396, 281] on icon at bounding box center [396, 358] width 8 height 8
click at [398, 281] on div at bounding box center [396, 358] width 12 height 12
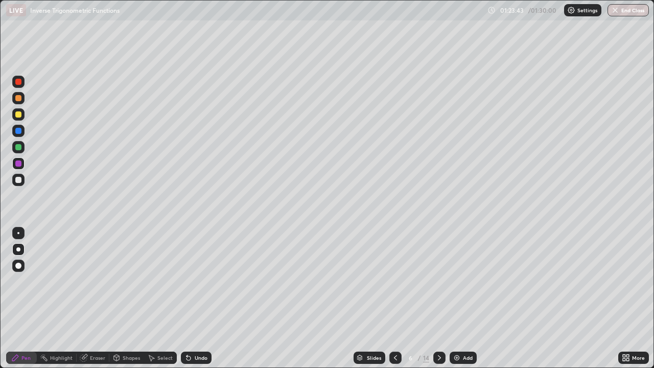
click at [434, 281] on div at bounding box center [440, 358] width 12 height 12
click at [439, 281] on icon at bounding box center [440, 358] width 8 height 8
click at [439, 281] on icon at bounding box center [439, 357] width 3 height 5
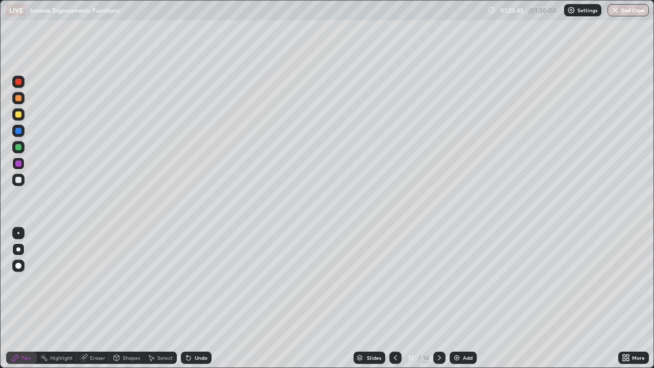
click at [438, 281] on icon at bounding box center [439, 357] width 3 height 5
click at [439, 281] on icon at bounding box center [440, 358] width 8 height 8
click at [200, 281] on div "Undo" at bounding box center [201, 357] width 13 height 5
click at [395, 281] on icon at bounding box center [396, 358] width 8 height 8
click at [461, 281] on div "Add" at bounding box center [463, 358] width 27 height 12
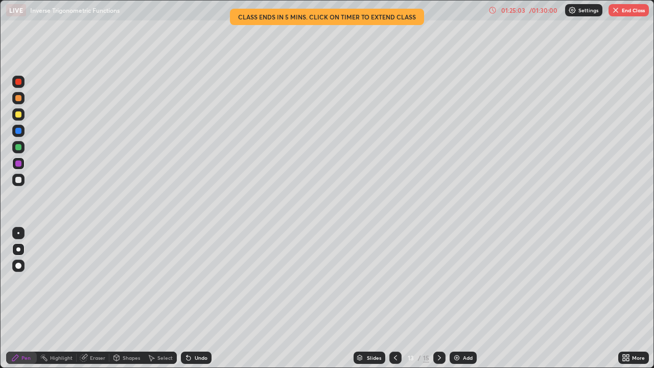
click at [20, 131] on div at bounding box center [18, 131] width 6 height 6
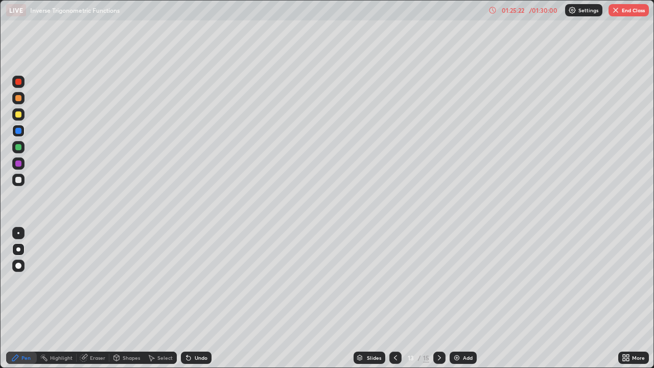
click at [19, 102] on div at bounding box center [18, 98] width 12 height 12
click at [394, 281] on icon at bounding box center [395, 357] width 3 height 5
click at [439, 281] on icon at bounding box center [440, 358] width 8 height 8
click at [17, 163] on div at bounding box center [18, 164] width 6 height 6
click at [198, 281] on div "Undo" at bounding box center [201, 357] width 13 height 5
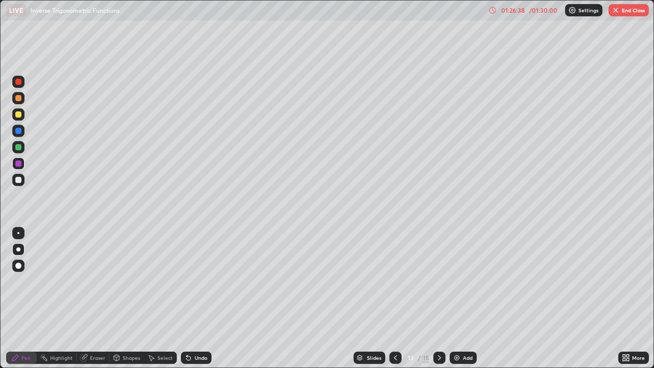
click at [395, 281] on icon at bounding box center [395, 357] width 3 height 5
click at [439, 281] on icon at bounding box center [440, 358] width 8 height 8
click at [394, 281] on icon at bounding box center [395, 357] width 3 height 5
click at [439, 281] on icon at bounding box center [439, 357] width 3 height 5
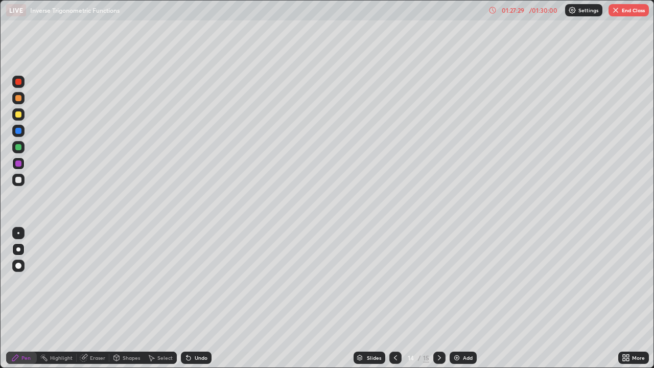
click at [395, 281] on icon at bounding box center [396, 358] width 8 height 8
click at [396, 281] on icon at bounding box center [396, 358] width 8 height 8
click at [95, 281] on div "Eraser" at bounding box center [97, 357] width 15 height 5
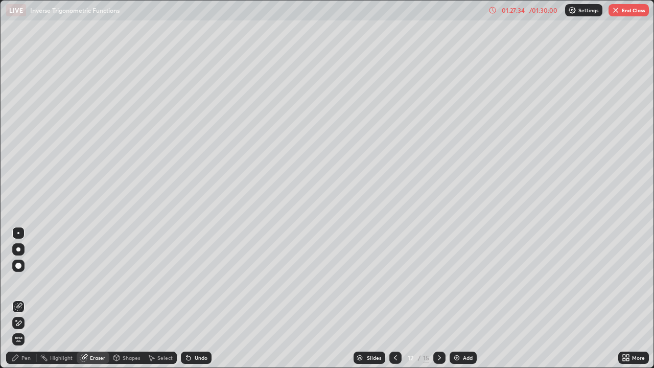
click at [28, 281] on div "Pen" at bounding box center [25, 357] width 9 height 5
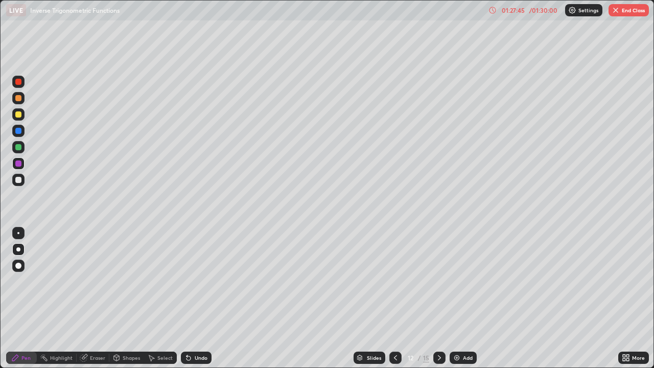
click at [439, 281] on icon at bounding box center [440, 358] width 8 height 8
click at [395, 281] on icon at bounding box center [395, 357] width 3 height 5
click at [434, 281] on div at bounding box center [440, 358] width 12 height 12
click at [439, 281] on icon at bounding box center [440, 358] width 8 height 8
click at [439, 281] on icon at bounding box center [439, 357] width 3 height 5
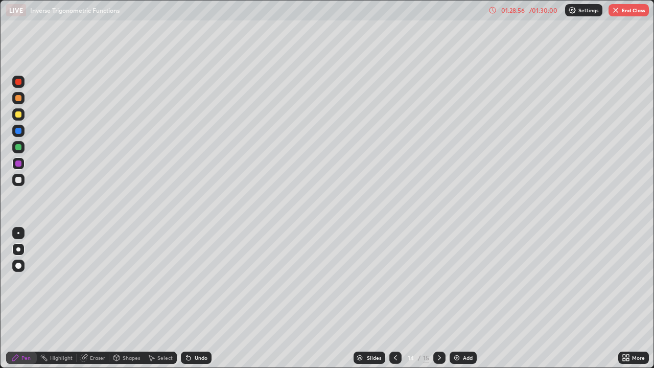
click at [438, 281] on icon at bounding box center [440, 358] width 8 height 8
click at [438, 281] on icon at bounding box center [439, 357] width 3 height 5
click at [459, 281] on img at bounding box center [457, 358] width 8 height 8
click at [522, 12] on div "01:28:58" at bounding box center [513, 10] width 29 height 6
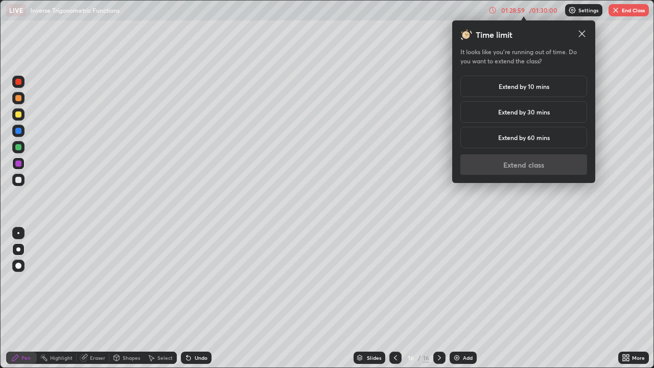
click at [521, 89] on h5 "Extend by 10 mins" at bounding box center [524, 86] width 51 height 9
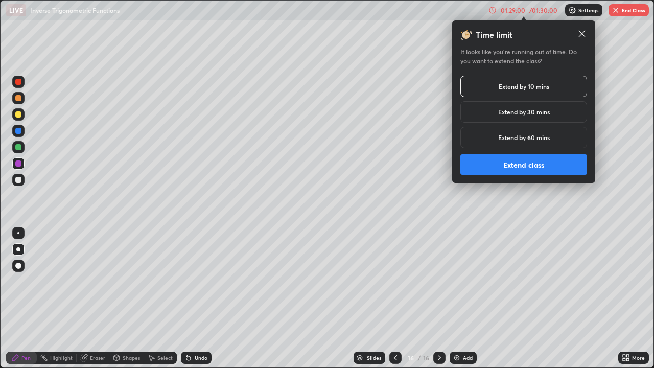
click at [523, 163] on button "Extend class" at bounding box center [524, 164] width 127 height 20
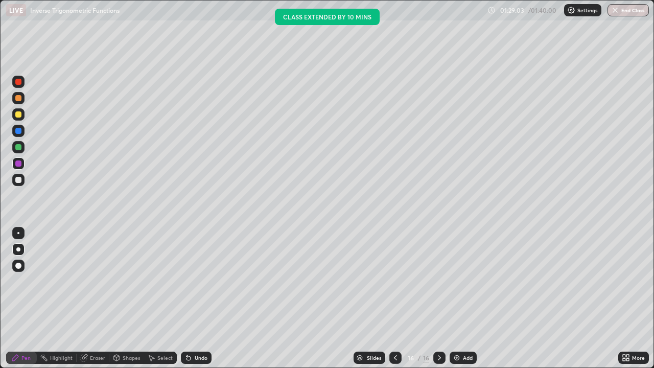
click at [20, 148] on div at bounding box center [18, 147] width 6 height 6
click at [18, 179] on div at bounding box center [18, 180] width 6 height 6
click at [201, 281] on div "Undo" at bounding box center [196, 358] width 31 height 12
click at [202, 281] on div "Undo" at bounding box center [196, 358] width 31 height 12
click at [204, 281] on div "Undo" at bounding box center [201, 357] width 13 height 5
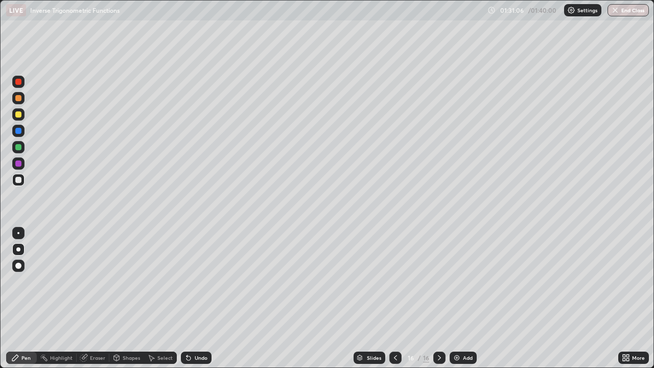
click at [621, 13] on button "End Class" at bounding box center [628, 10] width 41 height 12
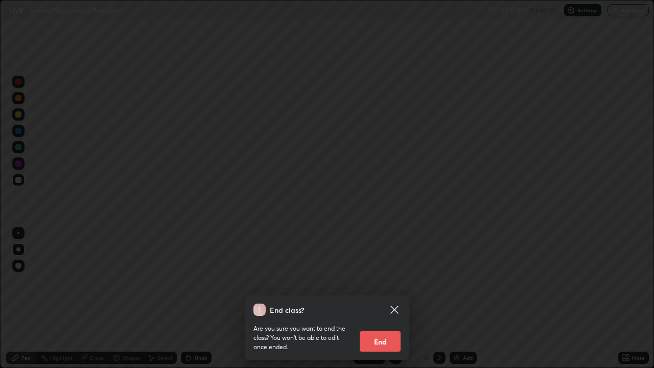
click at [390, 281] on button "End" at bounding box center [380, 341] width 41 height 20
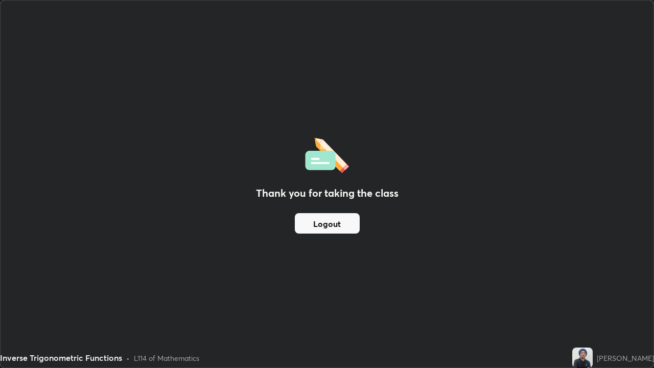
click at [319, 231] on button "Logout" at bounding box center [327, 223] width 65 height 20
